Goal: Task Accomplishment & Management: Use online tool/utility

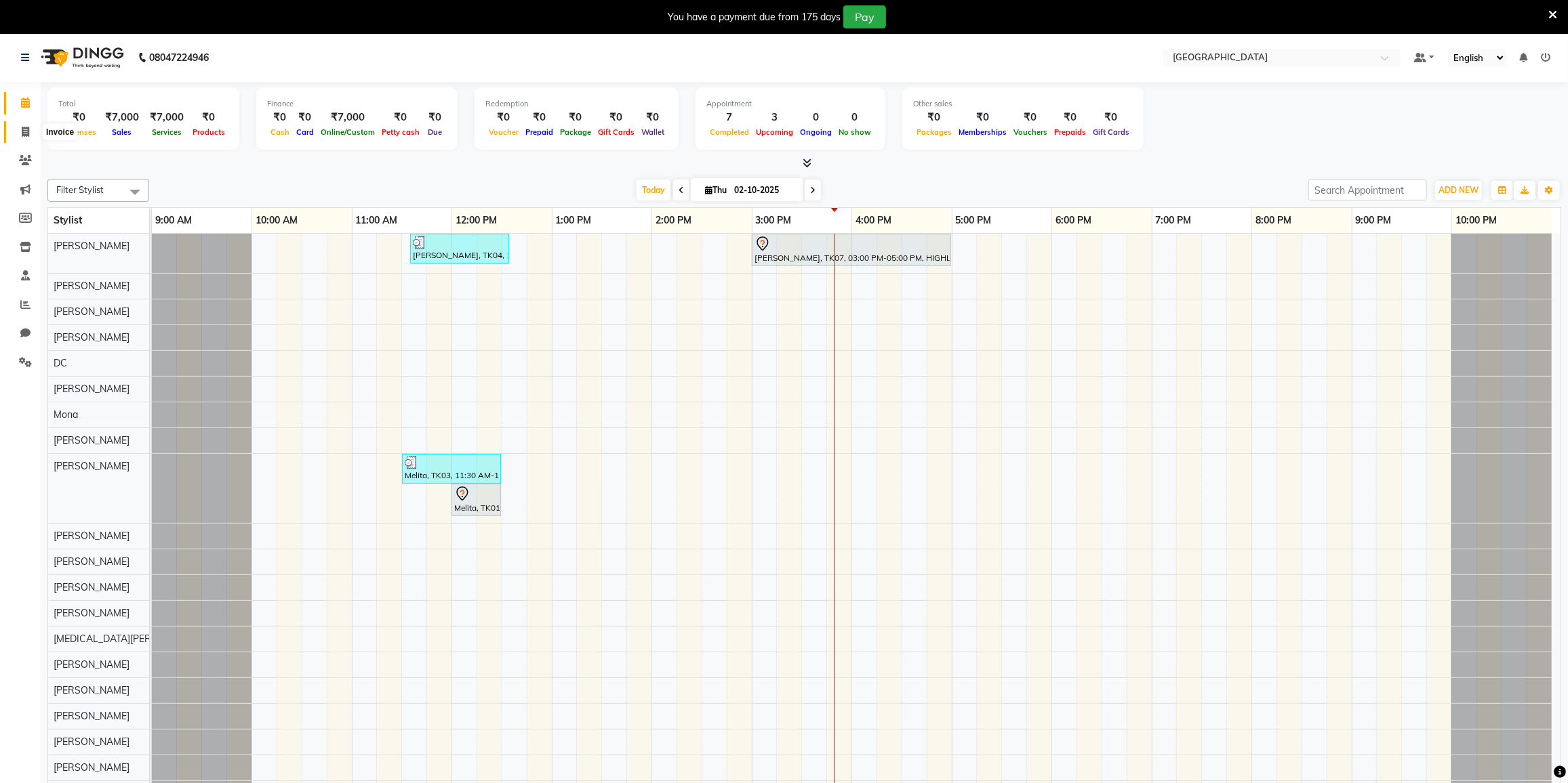
click at [27, 130] on icon at bounding box center [25, 132] width 7 height 11
select select "8096"
select select "service"
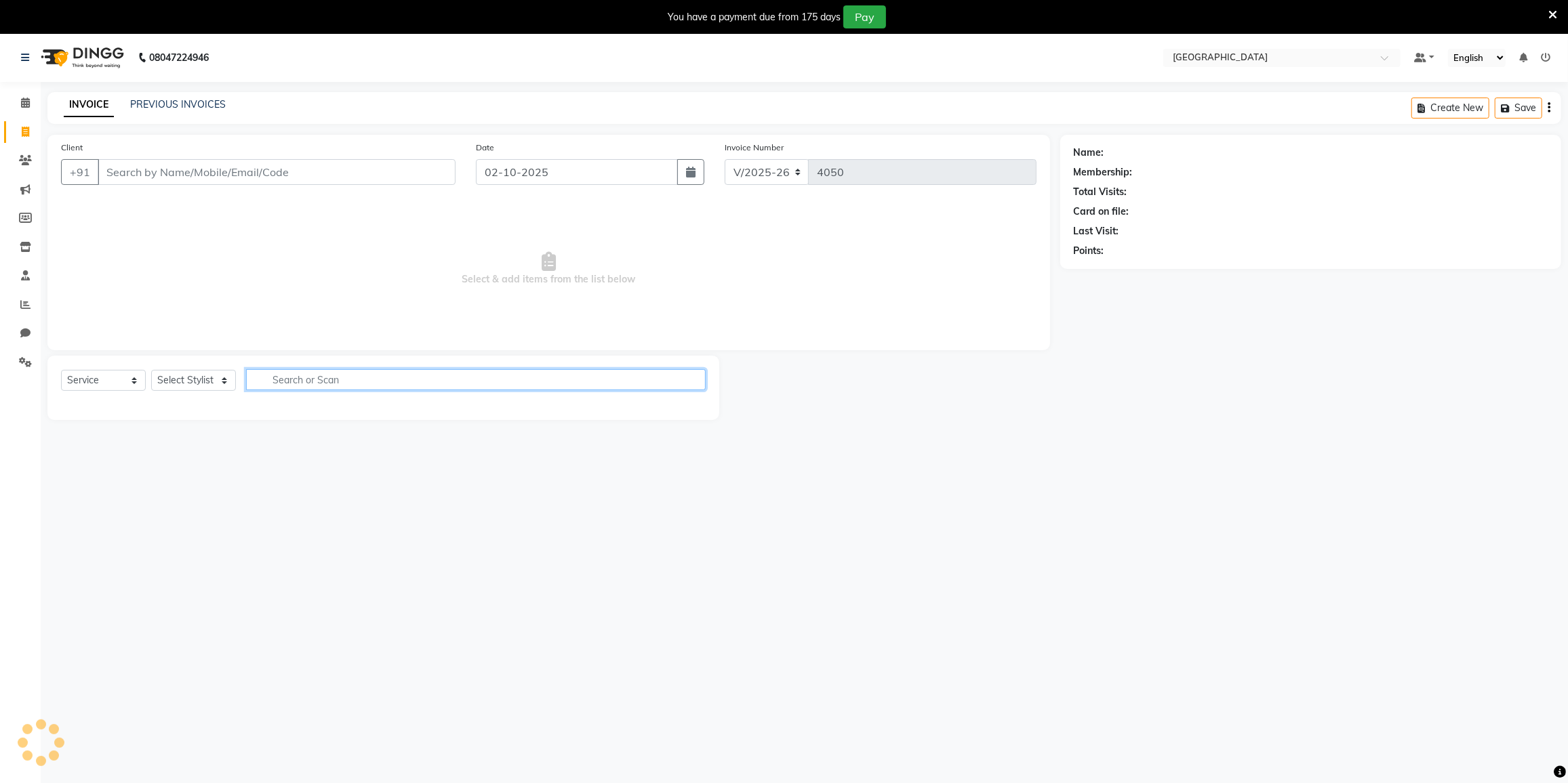
click at [349, 380] on input "text" at bounding box center [475, 380] width 460 height 21
type input "BA"
click at [210, 380] on select "Select Stylist DC [PERSON_NAME] [PERSON_NAME] [PERSON_NAME] [PERSON_NAME] [PERS…" at bounding box center [210, 381] width 118 height 21
click at [151, 370] on select "Select Stylist DC [PERSON_NAME] [PERSON_NAME] [PERSON_NAME] [PERSON_NAME] [PERS…" at bounding box center [210, 381] width 118 height 21
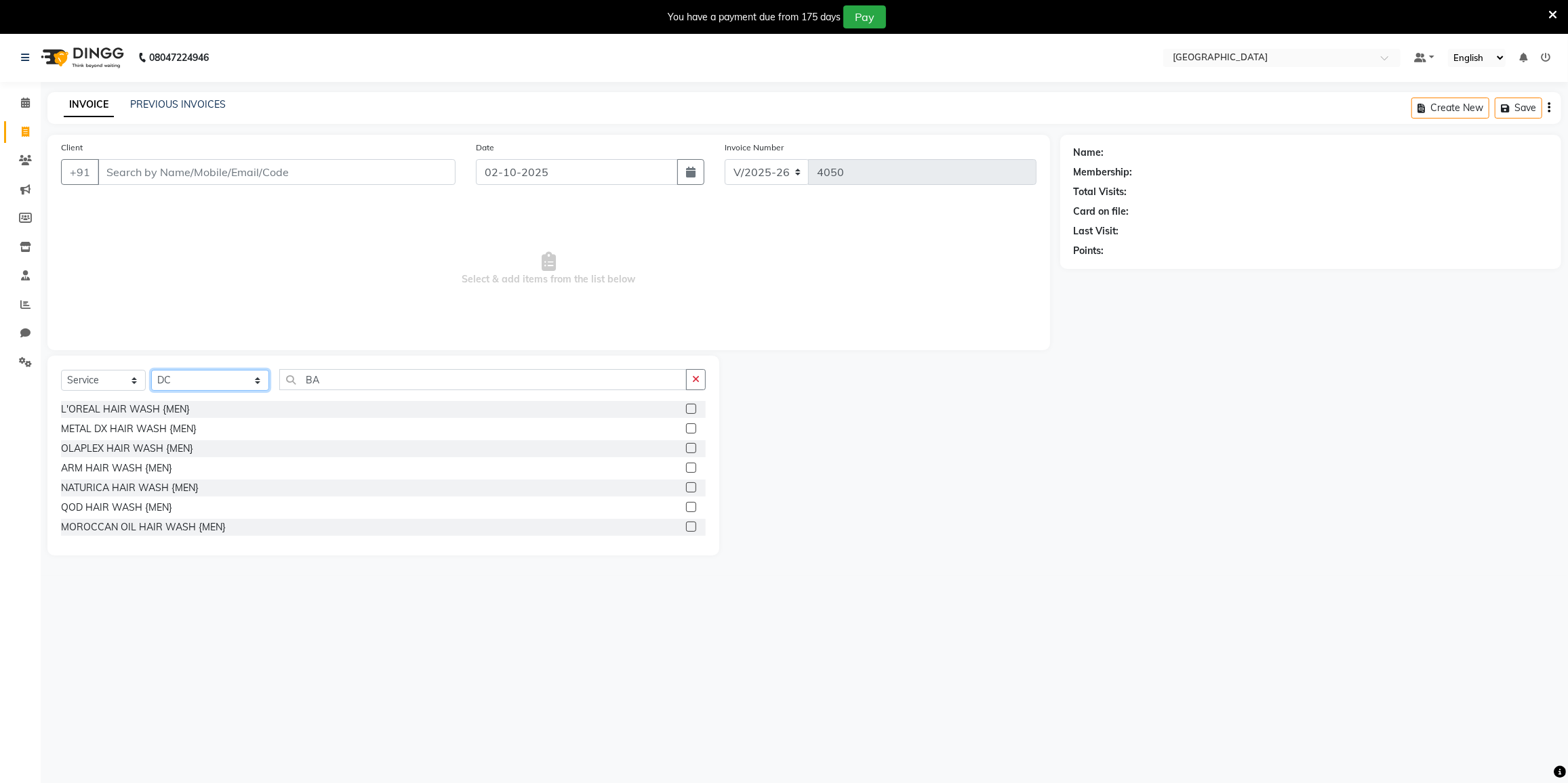
select select "79633"
click at [369, 386] on input "BA" at bounding box center [483, 380] width 407 height 21
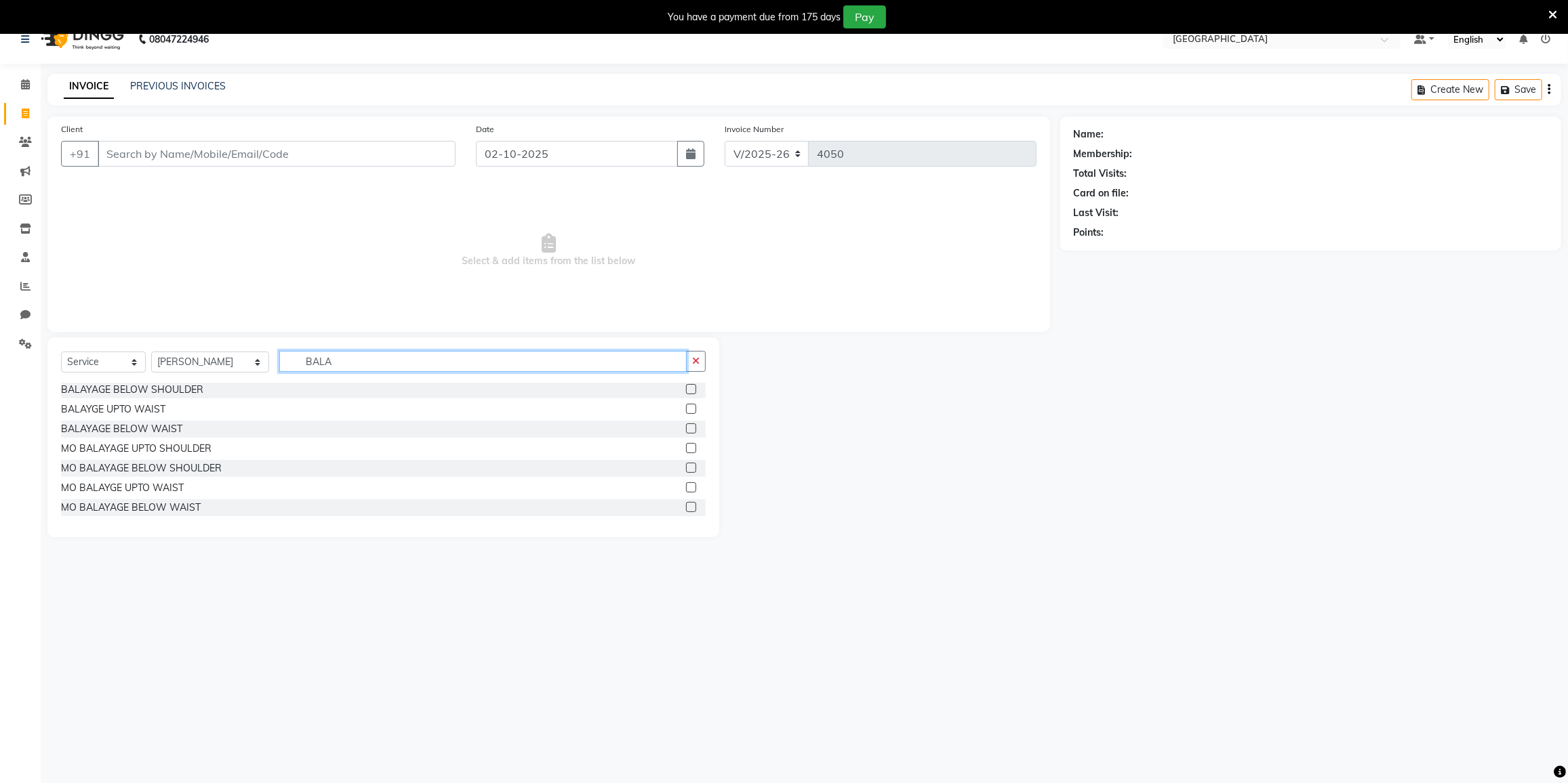
scroll to position [33, 0]
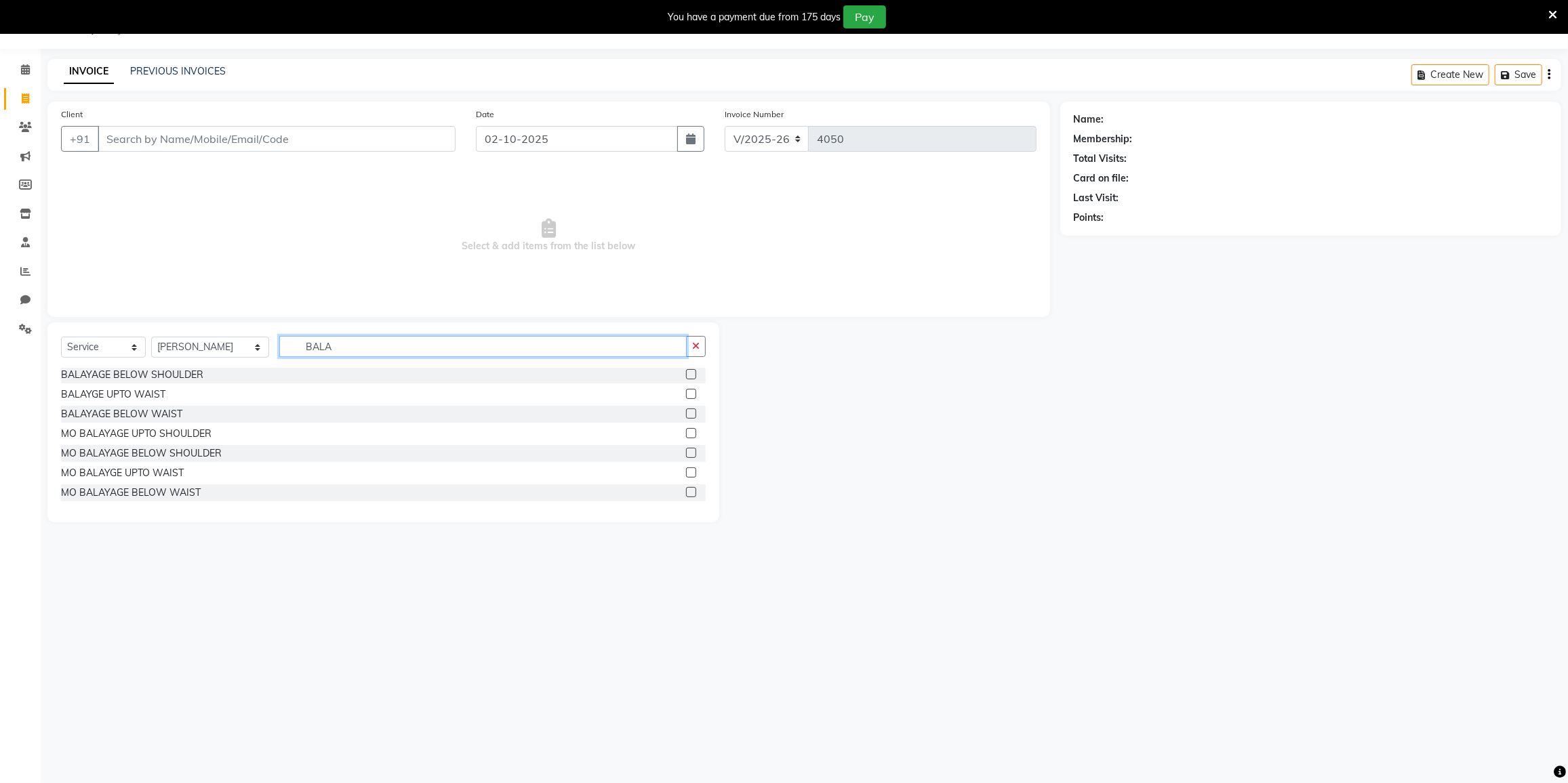
click at [336, 347] on input "BALA" at bounding box center [483, 347] width 407 height 21
type input "BALA"
click at [158, 490] on div "MO BALAYAGE BELOW WAIST" at bounding box center [130, 493] width 140 height 15
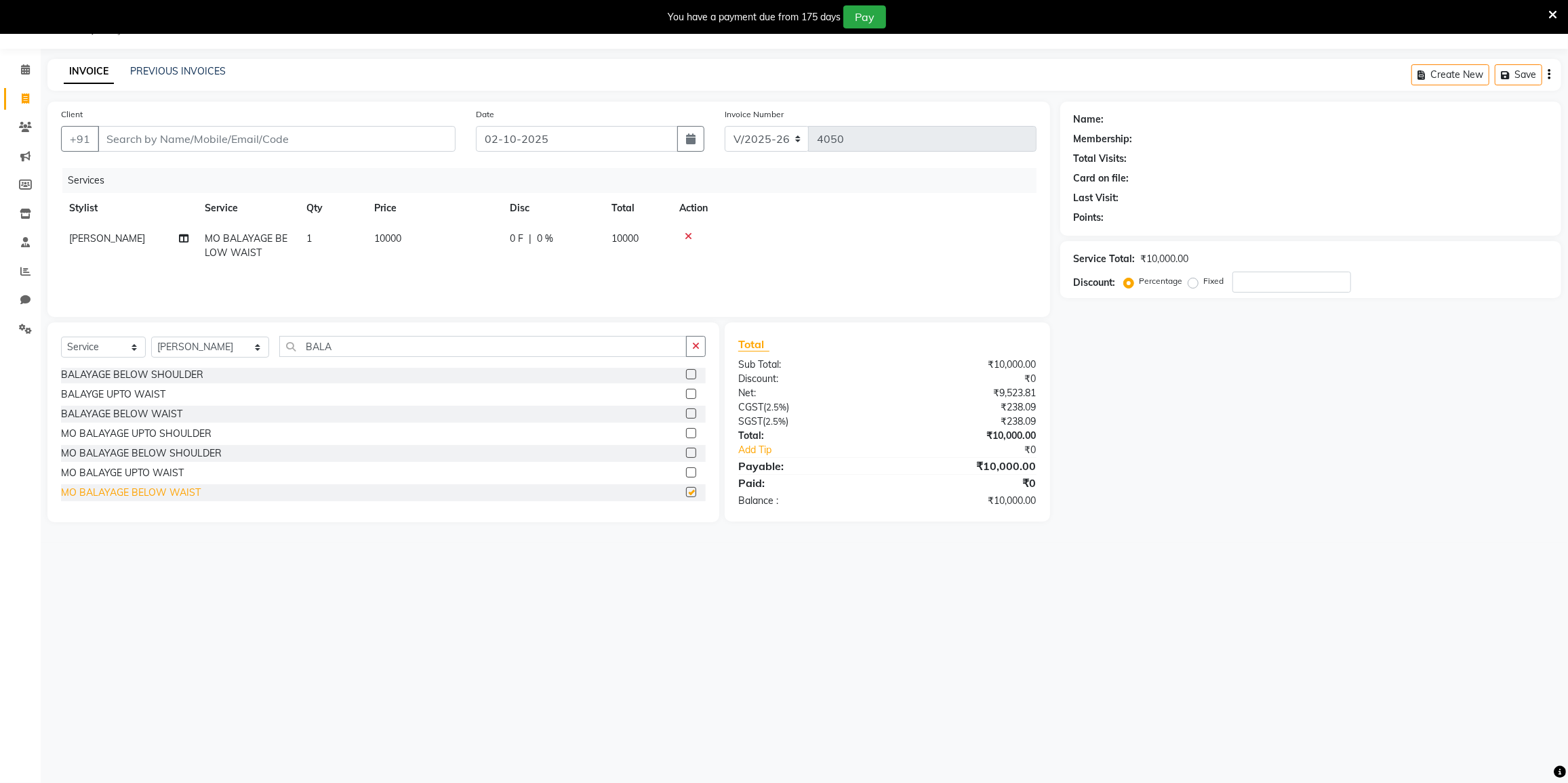
checkbox input "false"
click at [371, 349] on input "BALA" at bounding box center [483, 347] width 407 height 21
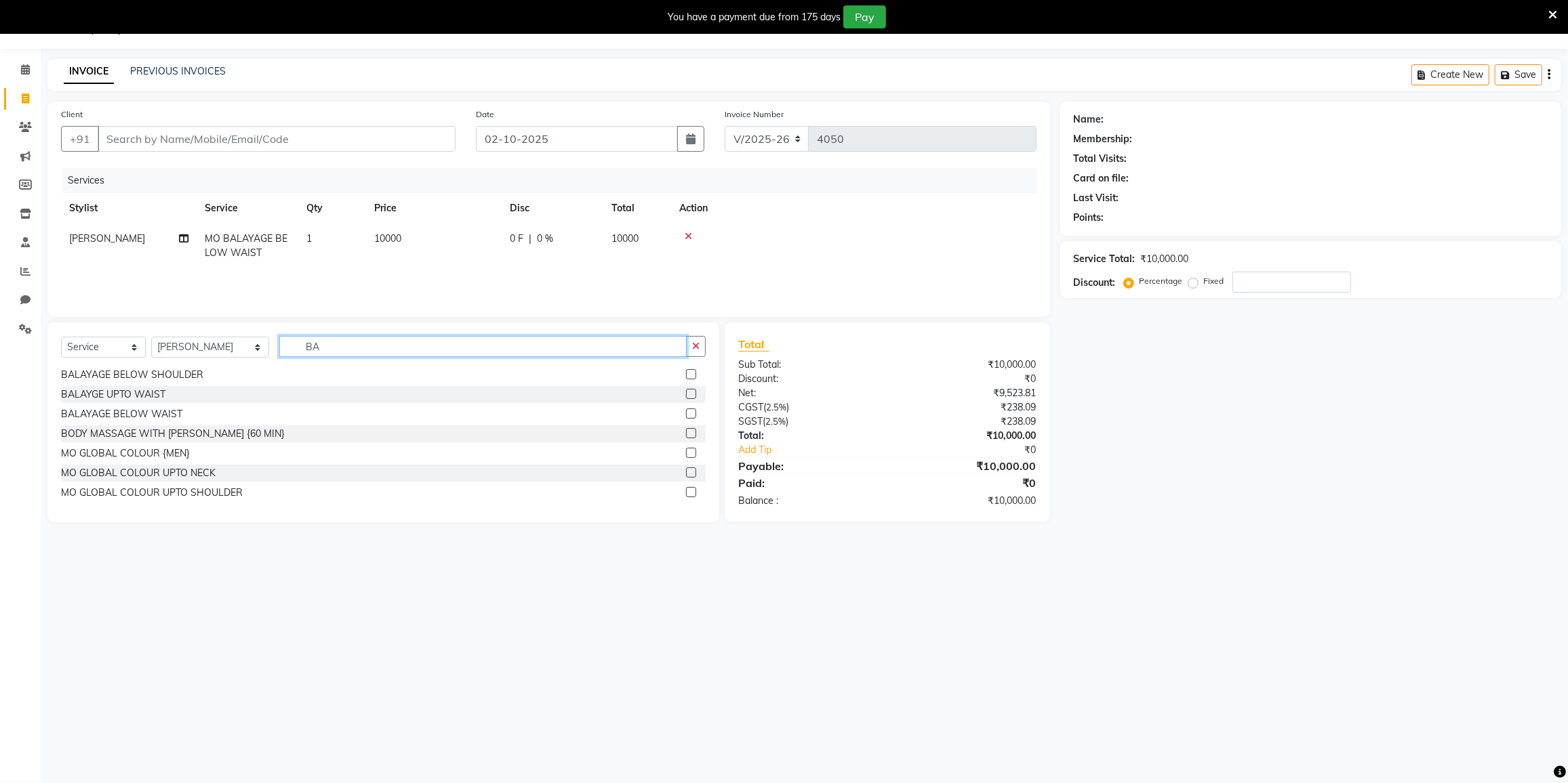
type input "B"
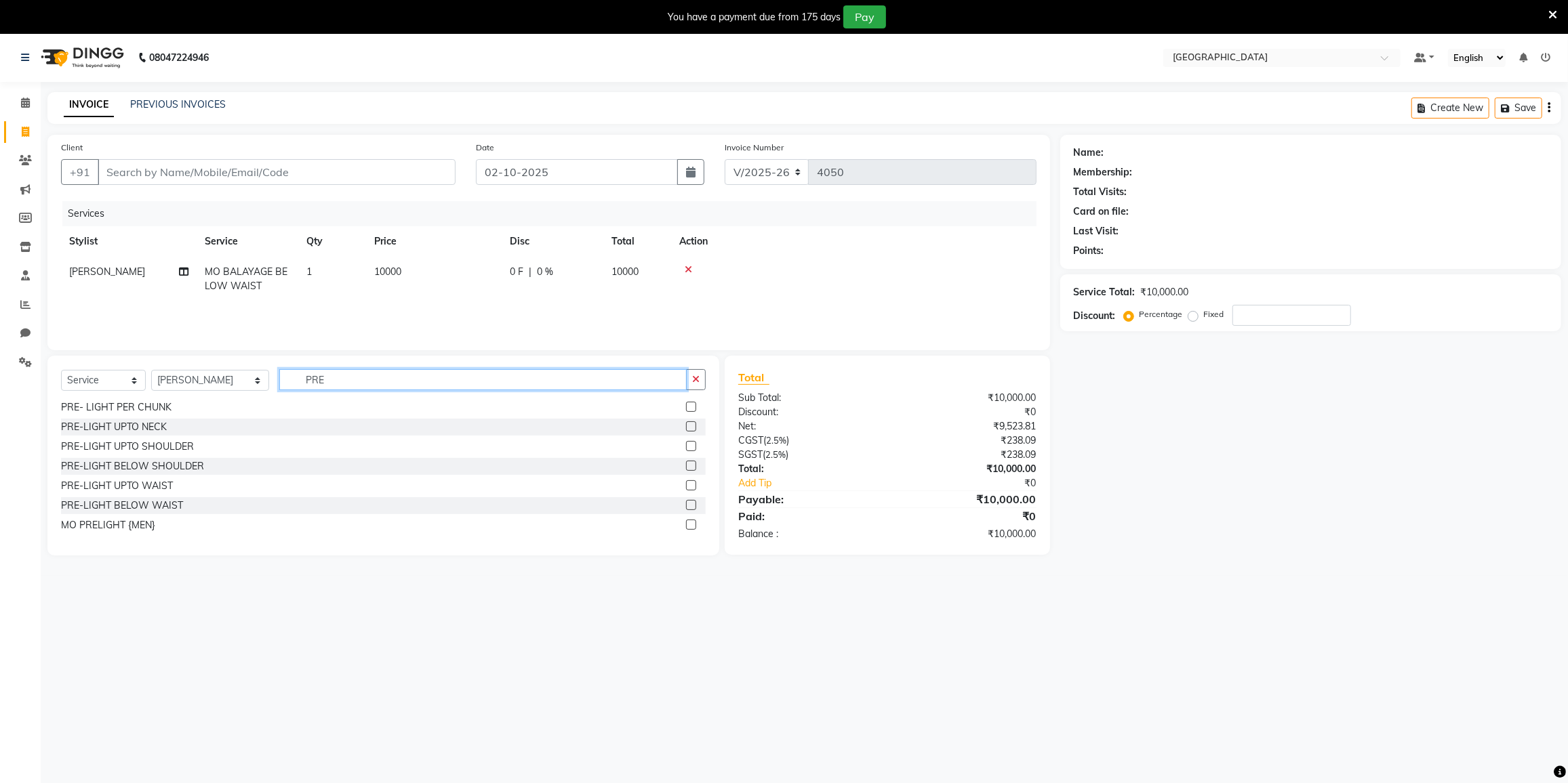
scroll to position [123, 0]
type input "PRE"
click at [198, 443] on div "PRE-LIGHT BELOW WAIST" at bounding box center [383, 444] width 645 height 17
click at [686, 444] on label at bounding box center [691, 444] width 11 height 11
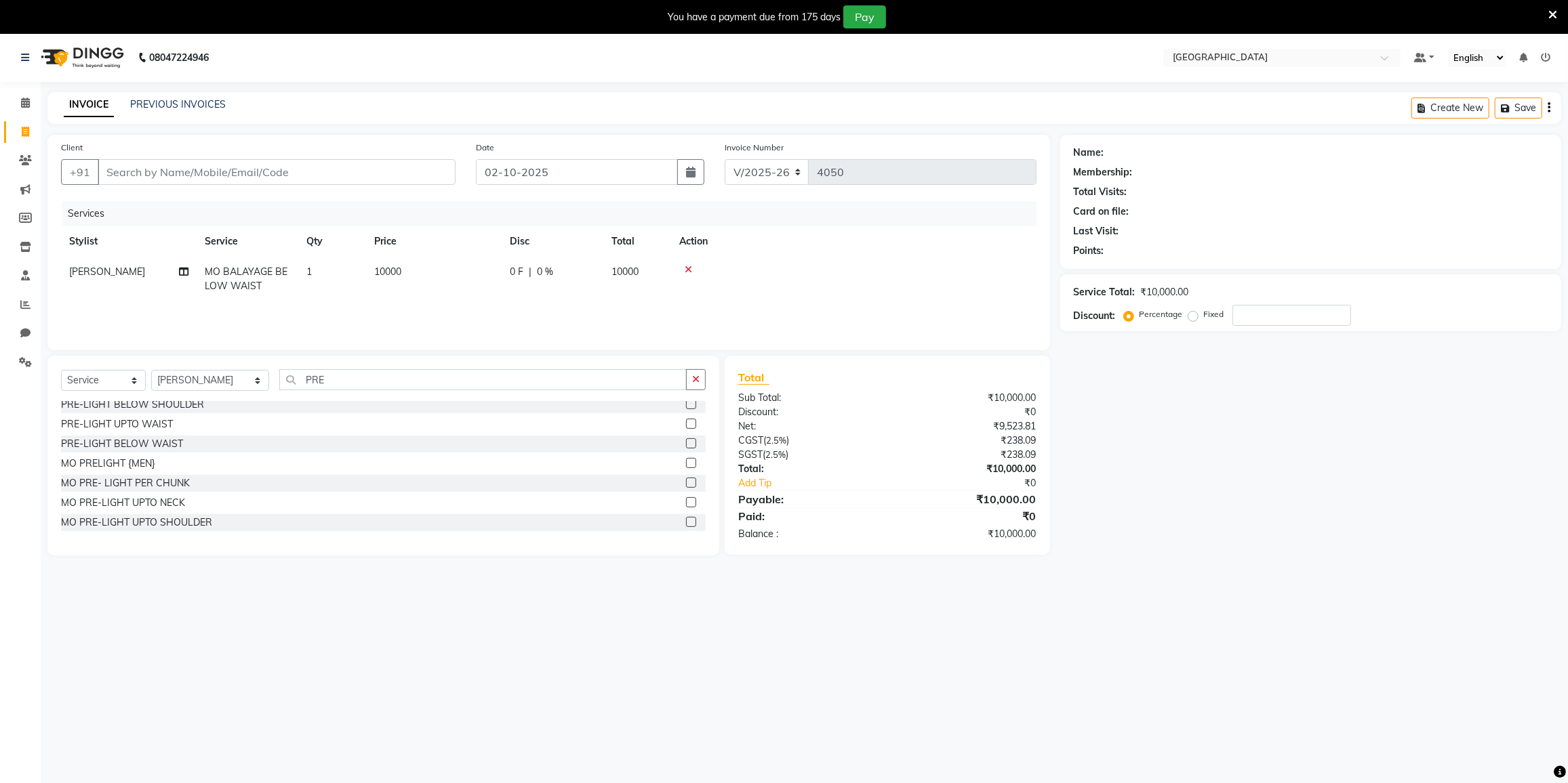
click at [686, 444] on input "checkbox" at bounding box center [690, 444] width 9 height 9
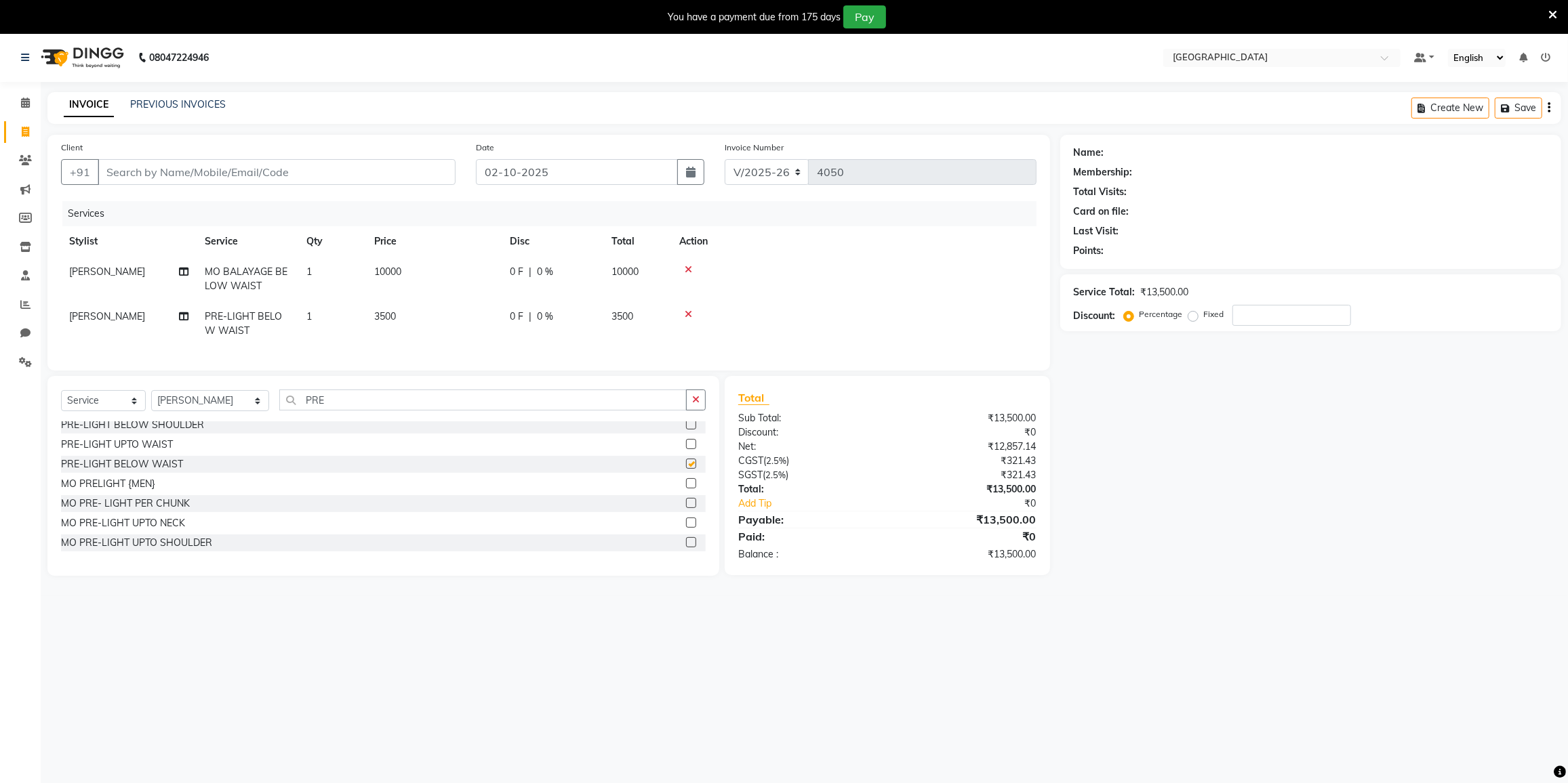
checkbox input "false"
click at [1283, 317] on input "number" at bounding box center [1292, 315] width 119 height 21
type input "20"
click at [686, 266] on icon at bounding box center [688, 270] width 7 height 10
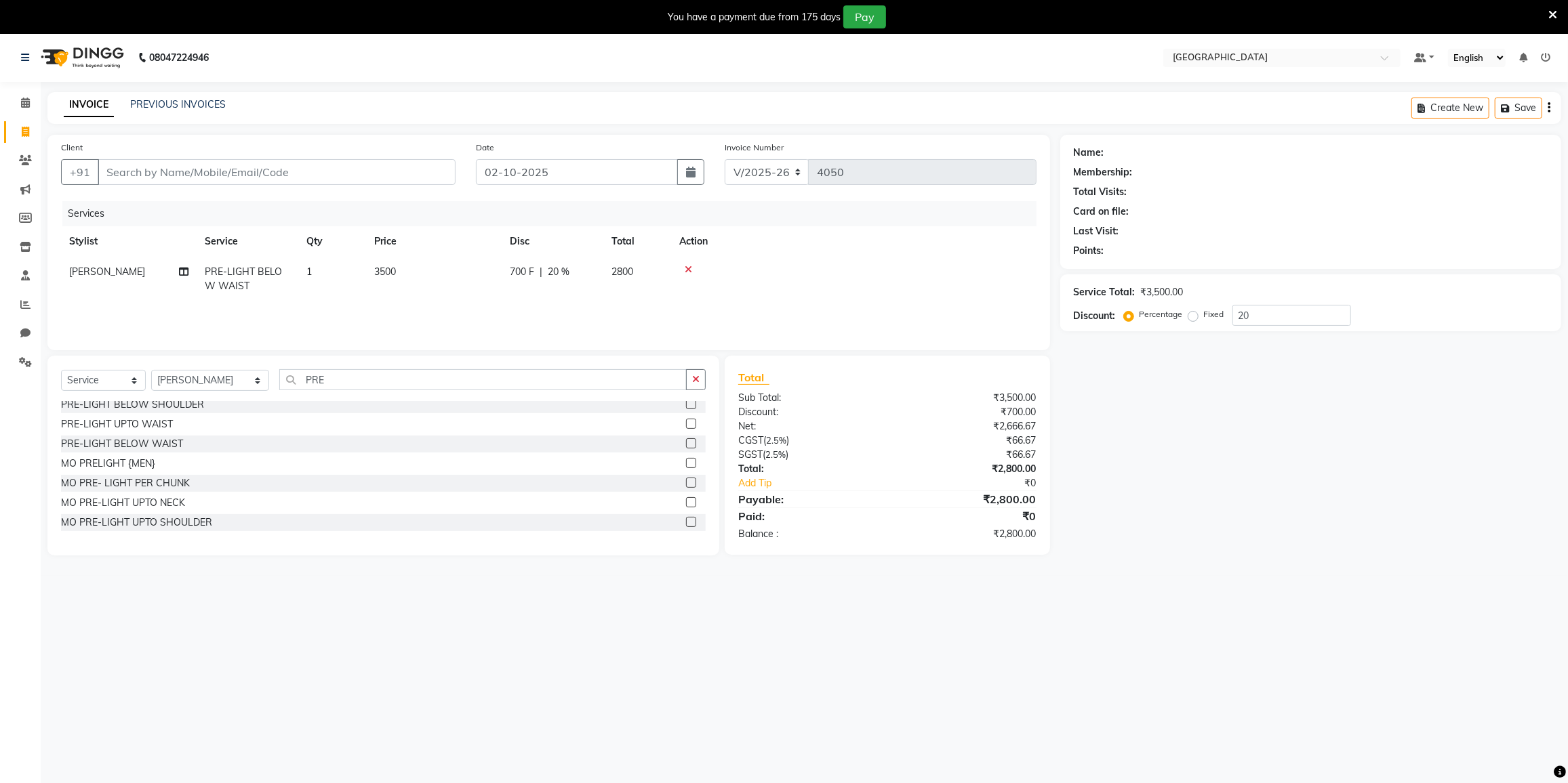
click at [691, 267] on icon at bounding box center [688, 270] width 7 height 10
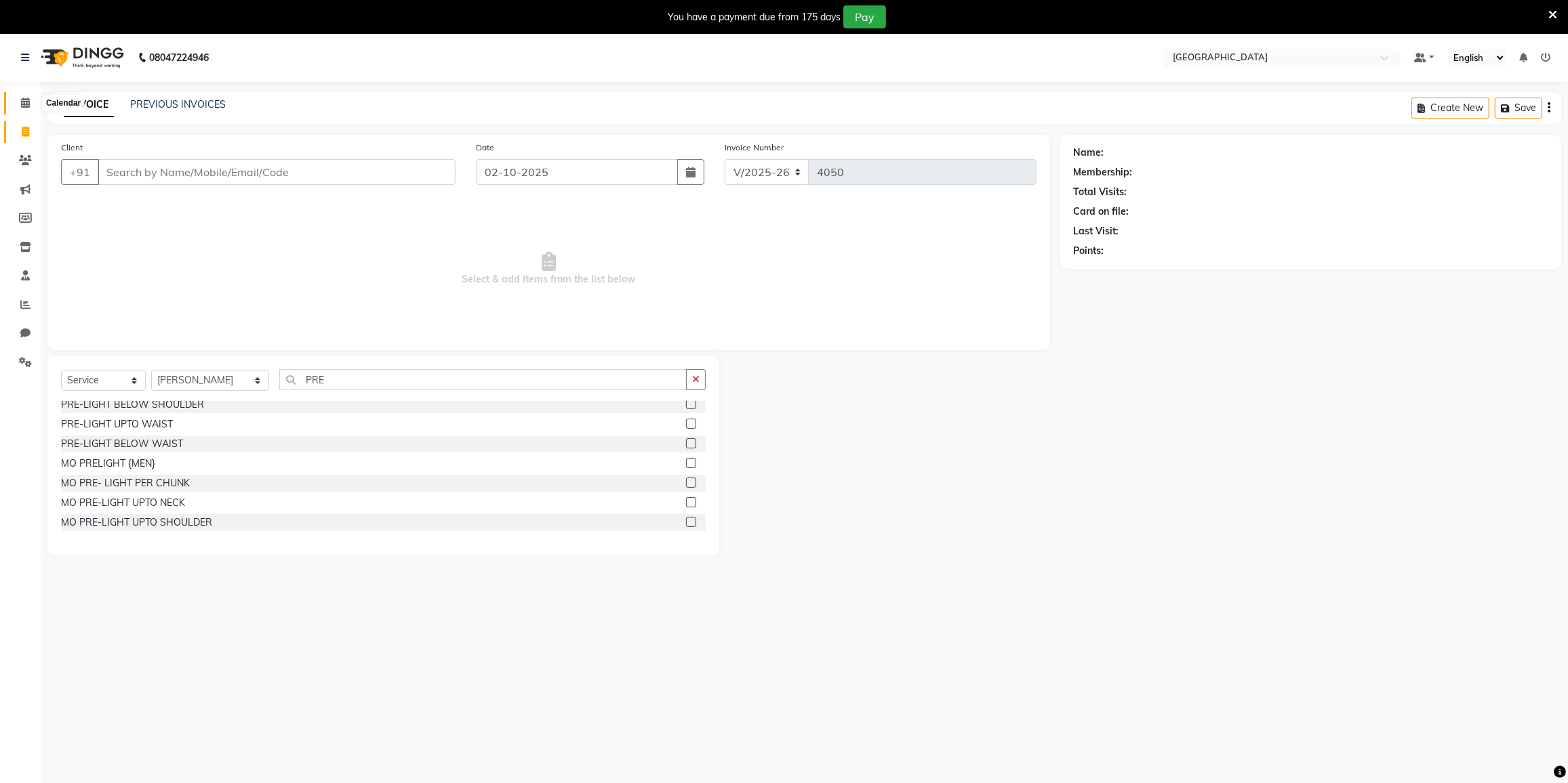
drag, startPoint x: 28, startPoint y: 101, endPoint x: 834, endPoint y: 63, distance: 806.9
click at [28, 101] on icon at bounding box center [25, 103] width 9 height 11
